Goal: Task Accomplishment & Management: Manage account settings

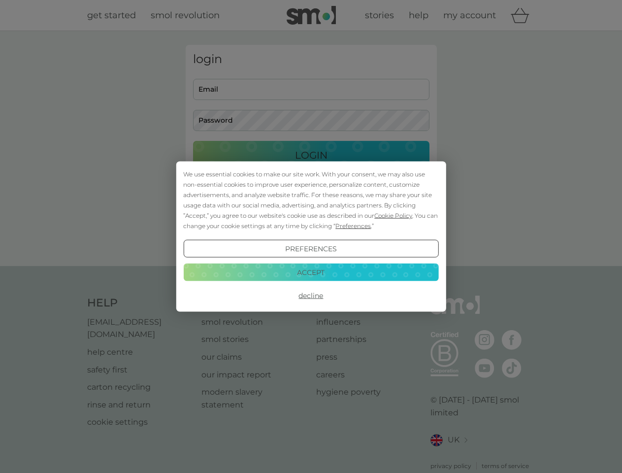
click at [394, 215] on span "Cookie Policy" at bounding box center [394, 215] width 38 height 7
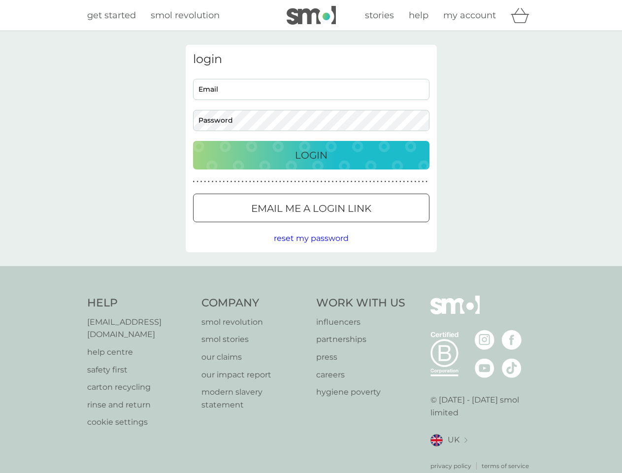
click at [352, 226] on div "login Email Password Login ● ● ● ● ● ● ● ● ● ● ● ● ● ● ● ● ● ● ● ● ● ● ● ● ● ● …" at bounding box center [311, 148] width 251 height 207
click at [311, 249] on div "login Email Password Login ● ● ● ● ● ● ● ● ● ● ● ● ● ● ● ● ● ● ● ● ● ● ● ● ● ● …" at bounding box center [311, 148] width 251 height 207
click at [311, 296] on div "Help [EMAIL_ADDRESS][DOMAIN_NAME] help centre safety first carton recycling rin…" at bounding box center [311, 383] width 448 height 175
click at [311, 272] on div "Help [EMAIL_ADDRESS][DOMAIN_NAME] help centre safety first carton recycling rin…" at bounding box center [311, 383] width 622 height 234
